Goal: Find specific page/section: Find specific page/section

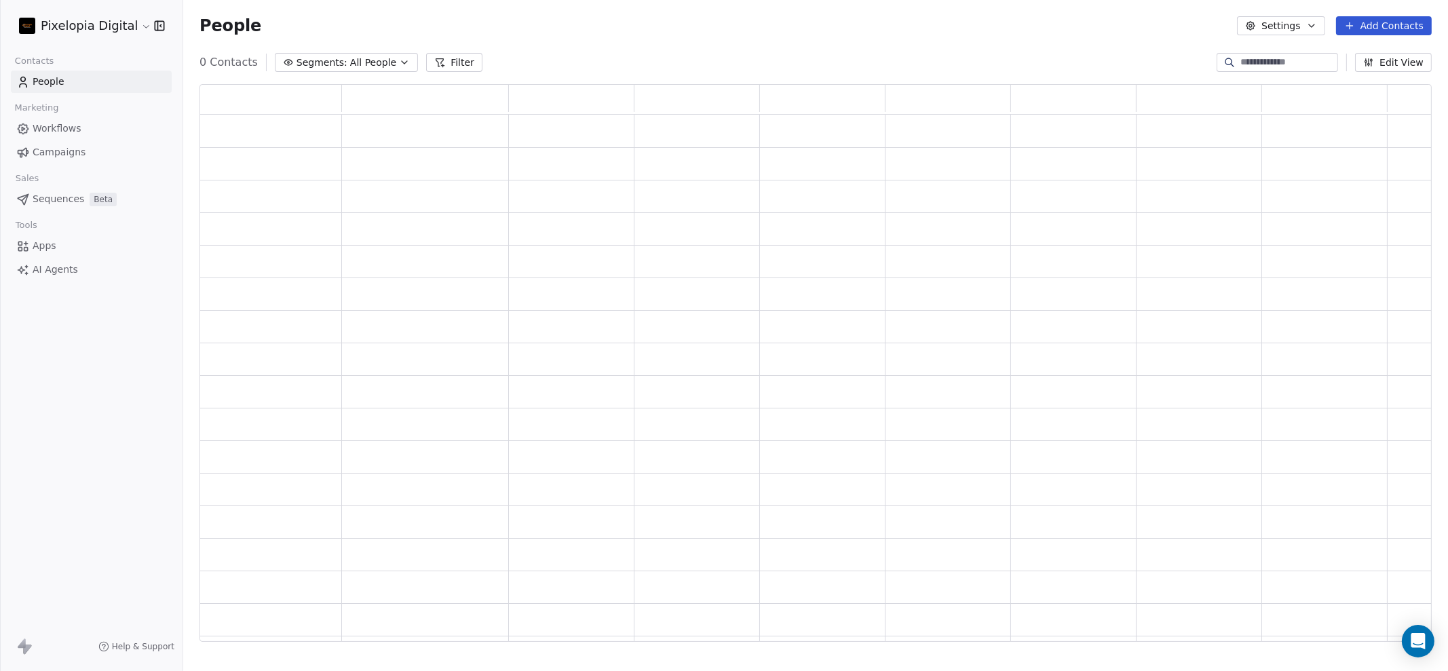
scroll to position [545, 1220]
click at [61, 127] on span "Workflows" at bounding box center [57, 128] width 49 height 14
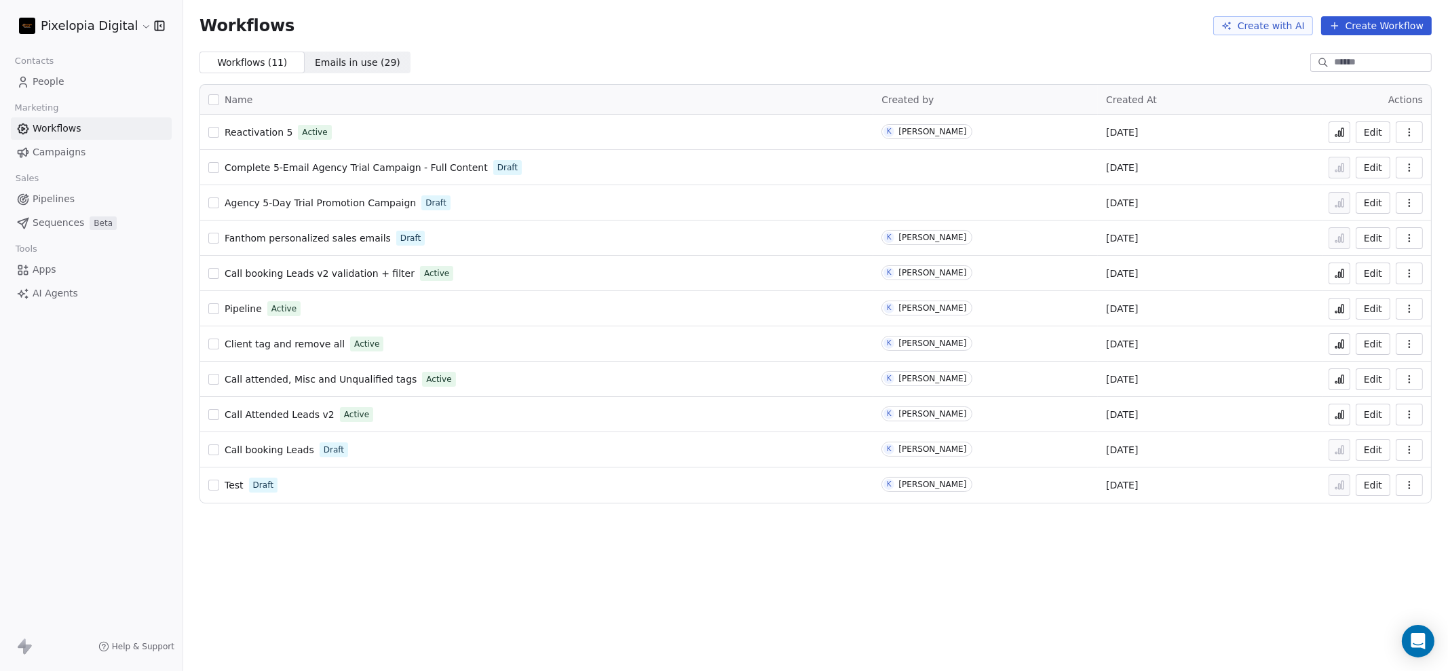
click at [275, 449] on span "Call booking Leads" at bounding box center [270, 450] width 90 height 11
click at [269, 413] on span "Call Attended Leads v2" at bounding box center [280, 414] width 110 height 11
